Goal: Find contact information: Find contact information

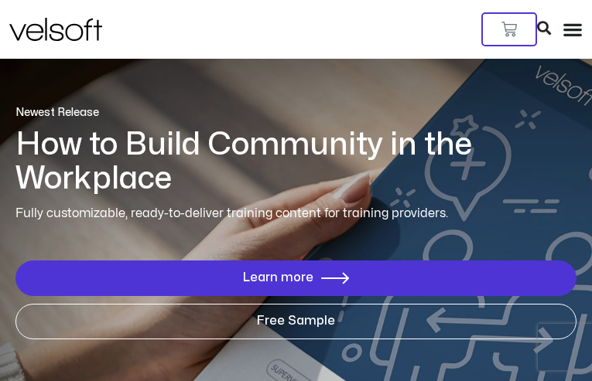
type input "**********"
type input "*********"
